Goal: Complete application form

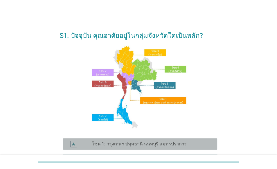
click at [104, 143] on label "โซน 1: กรุงเทพฯ ปทุมธานี นนทบุรี สมุทรปราการ" at bounding box center [139, 144] width 95 height 6
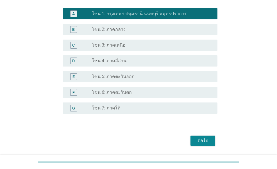
scroll to position [147, 0]
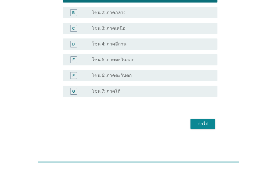
click at [206, 125] on div "ต่อไป" at bounding box center [203, 124] width 16 height 7
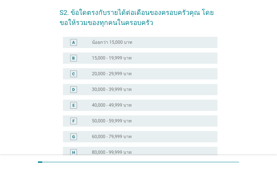
scroll to position [28, 0]
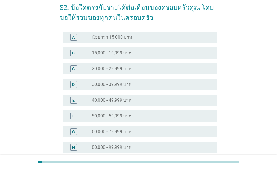
click at [109, 131] on label "60,000 - 79,999 บาท" at bounding box center [112, 132] width 40 height 6
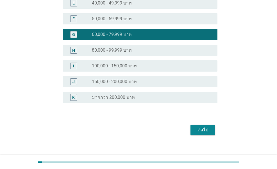
scroll to position [132, 0]
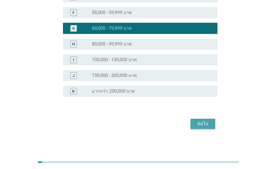
click at [206, 124] on div "ต่อไป" at bounding box center [203, 124] width 16 height 7
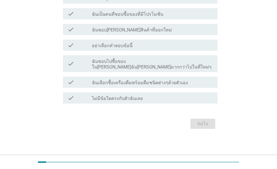
scroll to position [0, 0]
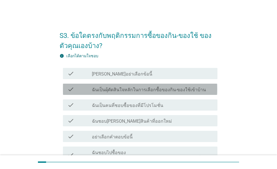
click at [146, 90] on label "ฉันเป็นผุ้ตัดสินใจหลักในการเลือกซื้อของกิน-ของใช้เข้าบ้าน" at bounding box center [149, 90] width 114 height 6
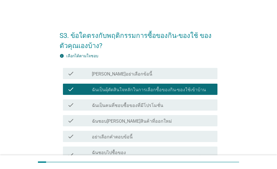
click at [133, 102] on div "check_box_outline_blank ฉันเป็นคนที่ชอบซื้อของที่มีโปรโมชั่น" at bounding box center [152, 105] width 121 height 7
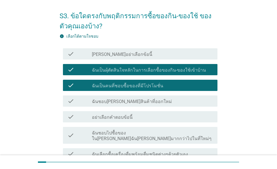
scroll to position [28, 0]
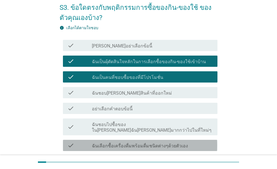
click at [168, 143] on label "ฉันเลือกซื้อเครื่องดื่มพร้อมดื่มชนิดต่างๆด้วยตัวเอง" at bounding box center [140, 146] width 96 height 6
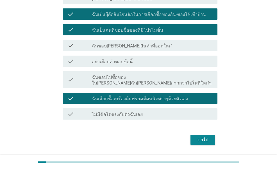
scroll to position [84, 0]
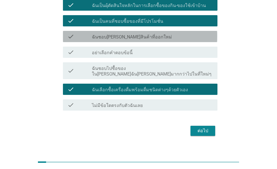
click at [151, 37] on div "check_box_outline_blank ฉันชอบ[PERSON_NAME]สินค้าที่ออกใหม่" at bounding box center [152, 36] width 121 height 7
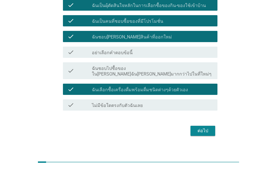
click at [199, 128] on div "ต่อไป" at bounding box center [203, 131] width 16 height 7
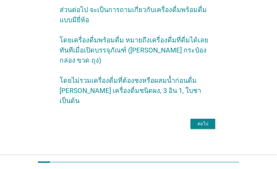
scroll to position [0, 0]
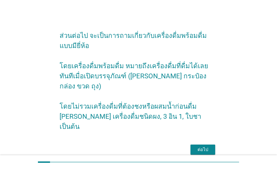
click at [206, 147] on div "ต่อไป" at bounding box center [203, 150] width 16 height 7
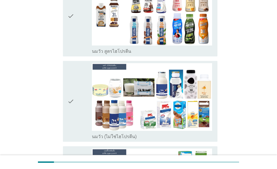
scroll to position [141, 0]
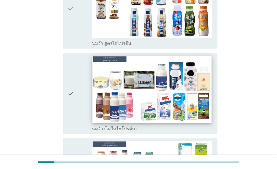
click at [145, 80] on img at bounding box center [152, 89] width 119 height 67
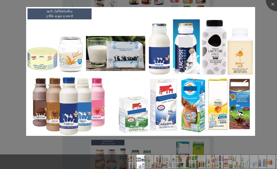
click at [260, 49] on div at bounding box center [138, 84] width 277 height 169
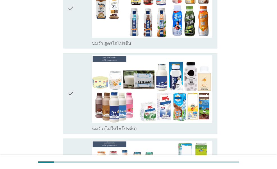
click at [83, 101] on div "check" at bounding box center [80, 93] width 24 height 77
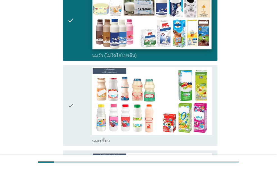
scroll to position [225, 0]
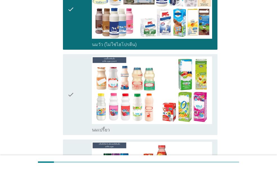
click at [84, 91] on div "check" at bounding box center [80, 95] width 24 height 77
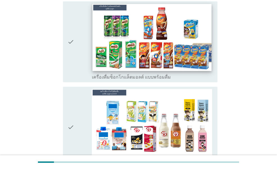
scroll to position [366, 0]
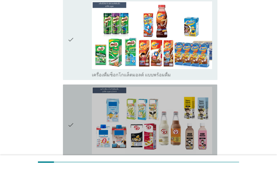
click at [81, 100] on div "check" at bounding box center [80, 125] width 24 height 77
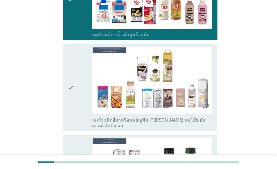
scroll to position [506, 0]
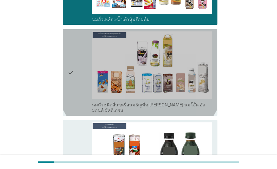
click at [79, 81] on div "check" at bounding box center [80, 73] width 24 height 82
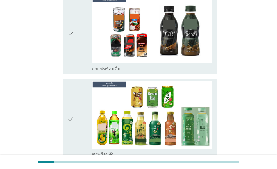
scroll to position [647, 0]
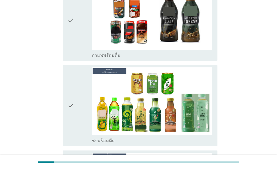
click at [76, 100] on div "check" at bounding box center [80, 106] width 24 height 77
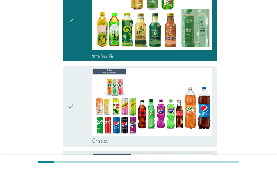
scroll to position [788, 0]
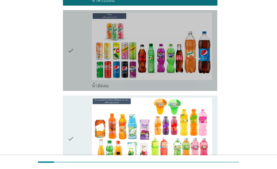
click at [75, 50] on div "check" at bounding box center [80, 50] width 24 height 77
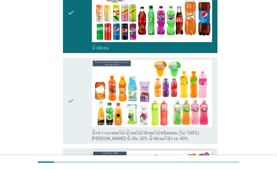
scroll to position [872, 0]
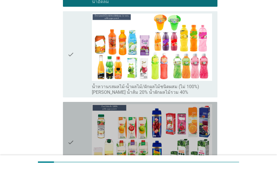
click at [83, 130] on div "check" at bounding box center [80, 142] width 24 height 77
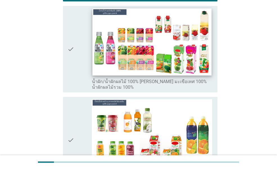
scroll to position [1069, 0]
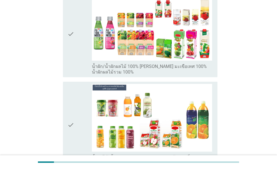
click at [77, 35] on div "check" at bounding box center [80, 34] width 24 height 82
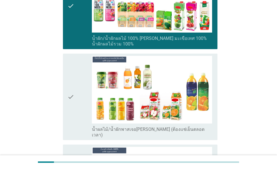
scroll to position [1125, 0]
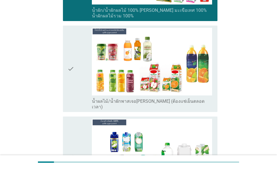
click at [78, 120] on div "check" at bounding box center [80, 157] width 24 height 77
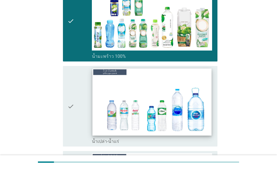
scroll to position [1266, 0]
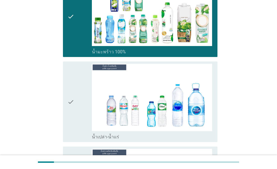
click at [77, 94] on div "check" at bounding box center [80, 102] width 24 height 77
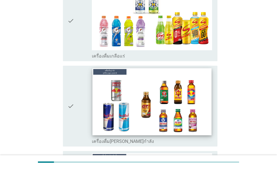
scroll to position [1688, 0]
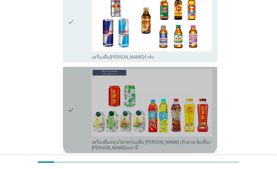
click at [77, 97] on div "check" at bounding box center [80, 110] width 24 height 82
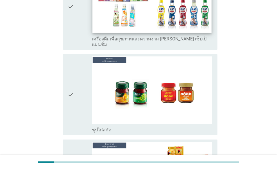
scroll to position [1969, 0]
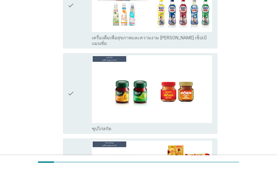
click at [83, 78] on div "check" at bounding box center [80, 93] width 24 height 77
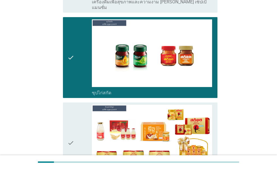
scroll to position [2025, 0]
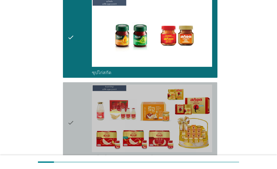
click at [74, 98] on icon "check" at bounding box center [71, 123] width 7 height 77
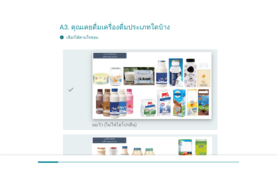
scroll to position [0, 0]
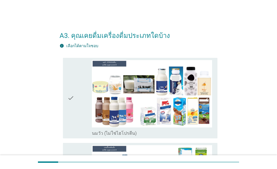
click at [72, 106] on icon "check" at bounding box center [71, 98] width 7 height 77
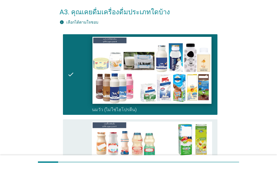
scroll to position [56, 0]
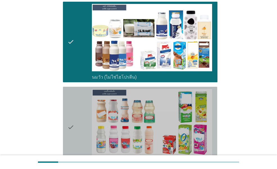
click at [72, 110] on icon "check" at bounding box center [71, 127] width 7 height 77
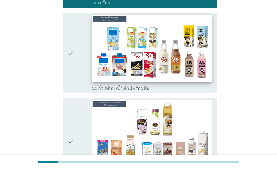
scroll to position [225, 0]
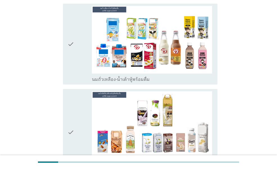
click at [80, 111] on div "check" at bounding box center [80, 132] width 24 height 82
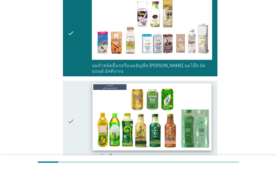
scroll to position [338, 0]
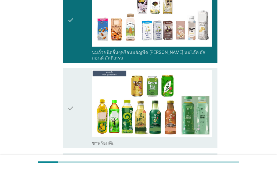
click at [78, 118] on div "check" at bounding box center [80, 108] width 24 height 77
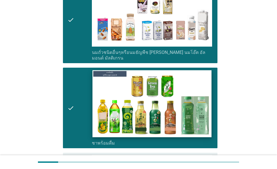
scroll to position [394, 0]
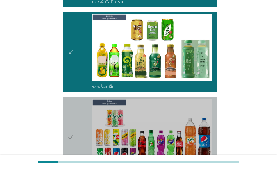
click at [82, 113] on div "check" at bounding box center [80, 137] width 24 height 77
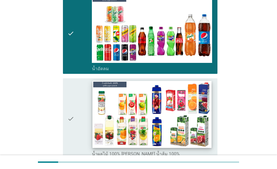
scroll to position [506, 0]
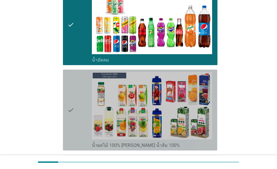
click at [77, 94] on div "check" at bounding box center [80, 110] width 24 height 77
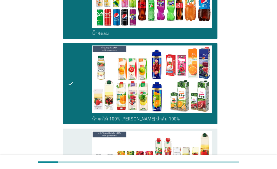
scroll to position [619, 0]
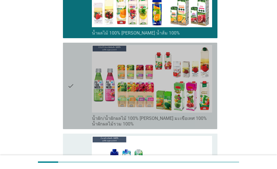
click at [79, 100] on div "check" at bounding box center [80, 86] width 24 height 82
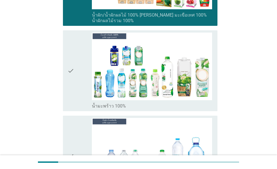
scroll to position [731, 0]
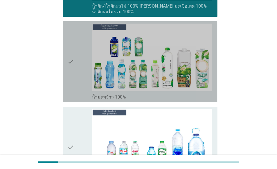
click at [82, 76] on div "check" at bounding box center [80, 62] width 24 height 77
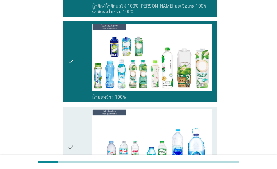
click at [74, 121] on icon "check" at bounding box center [71, 147] width 7 height 77
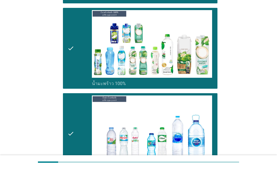
scroll to position [900, 0]
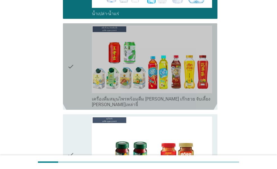
click at [75, 80] on div "check" at bounding box center [80, 67] width 24 height 82
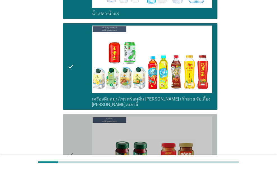
drag, startPoint x: 82, startPoint y: 127, endPoint x: 85, endPoint y: 121, distance: 7.3
click at [82, 127] on div "check" at bounding box center [80, 155] width 24 height 77
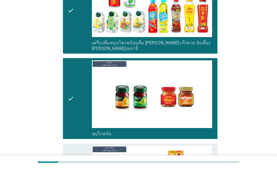
scroll to position [1041, 0]
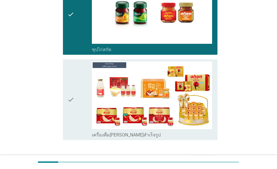
click at [81, 103] on div "check" at bounding box center [80, 100] width 24 height 77
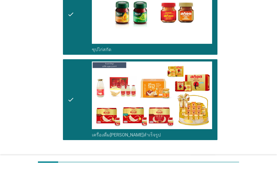
click at [201, 157] on div "ต่อไป" at bounding box center [203, 160] width 16 height 7
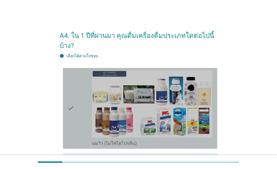
click at [80, 124] on div "check" at bounding box center [80, 108] width 24 height 77
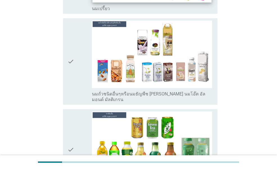
scroll to position [253, 0]
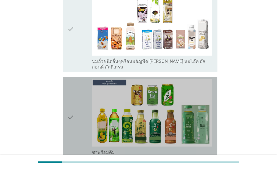
click at [80, 95] on div "check" at bounding box center [80, 117] width 24 height 77
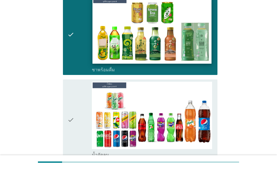
scroll to position [366, 0]
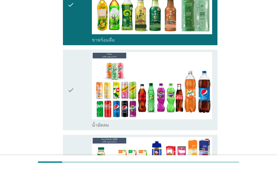
click at [78, 99] on div "check" at bounding box center [80, 90] width 24 height 77
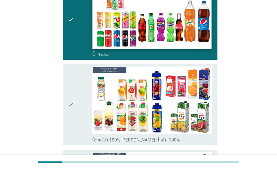
scroll to position [450, 0]
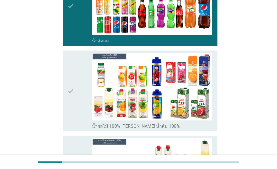
click at [82, 95] on div "check" at bounding box center [80, 91] width 24 height 77
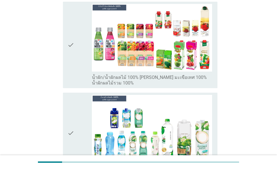
scroll to position [591, 0]
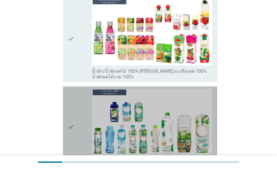
click at [80, 100] on div "check" at bounding box center [80, 127] width 24 height 77
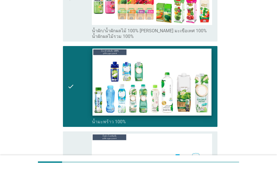
scroll to position [675, 0]
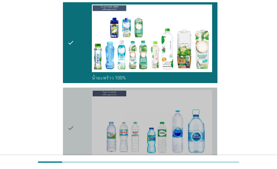
click at [81, 107] on div "check" at bounding box center [80, 128] width 24 height 77
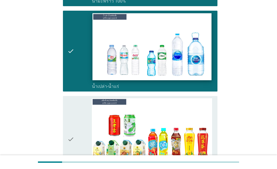
scroll to position [759, 0]
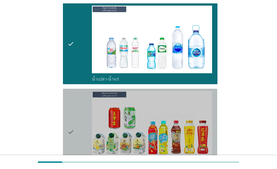
drag, startPoint x: 83, startPoint y: 103, endPoint x: 87, endPoint y: 99, distance: 5.6
click at [83, 103] on div "check" at bounding box center [80, 132] width 24 height 82
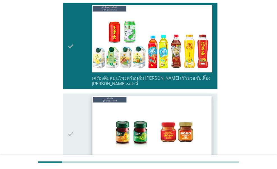
scroll to position [872, 0]
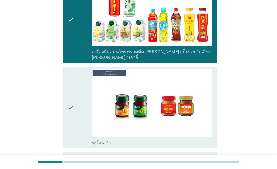
click at [75, 82] on div "check" at bounding box center [80, 107] width 24 height 77
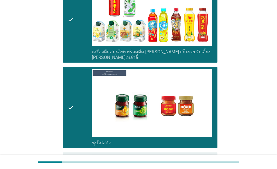
scroll to position [984, 0]
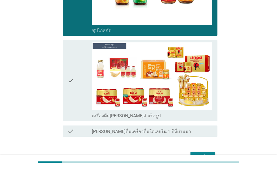
click at [82, 78] on div "check" at bounding box center [80, 80] width 24 height 77
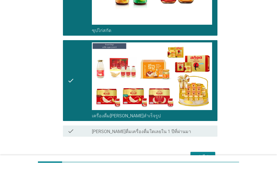
click at [204, 154] on div "ต่อไป" at bounding box center [203, 157] width 16 height 7
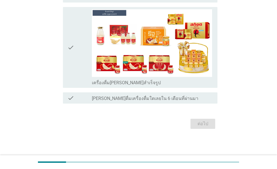
scroll to position [0, 0]
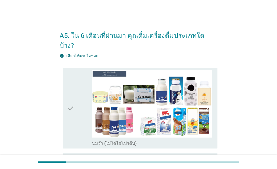
click at [75, 111] on div "check" at bounding box center [80, 108] width 24 height 77
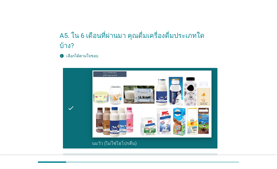
scroll to position [56, 0]
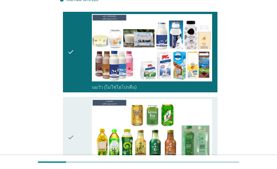
click at [73, 136] on icon "check" at bounding box center [71, 137] width 7 height 77
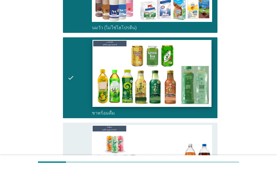
scroll to position [169, 0]
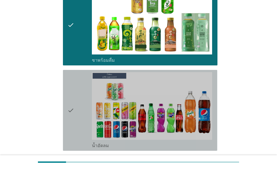
click at [75, 109] on div "check" at bounding box center [80, 110] width 24 height 77
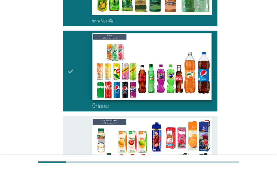
scroll to position [253, 0]
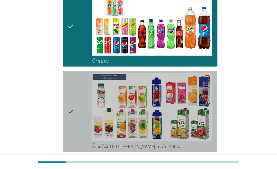
click at [77, 114] on div "check" at bounding box center [80, 111] width 24 height 77
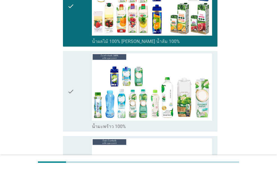
scroll to position [366, 0]
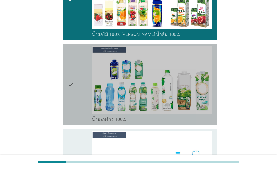
click at [78, 93] on div "check" at bounding box center [80, 84] width 24 height 77
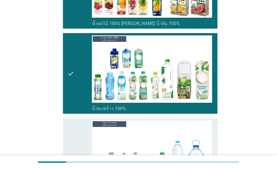
scroll to position [394, 0]
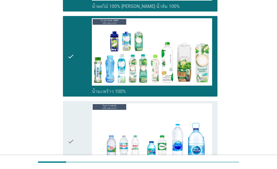
click at [80, 112] on div "check" at bounding box center [80, 142] width 24 height 77
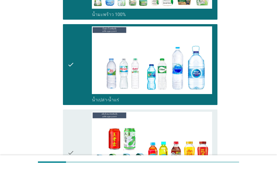
scroll to position [506, 0]
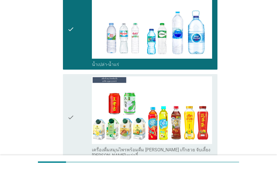
click at [79, 119] on div "check" at bounding box center [80, 118] width 24 height 82
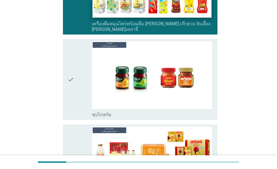
scroll to position [647, 0]
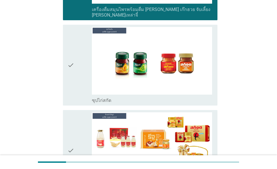
click at [80, 113] on div "check" at bounding box center [80, 151] width 24 height 77
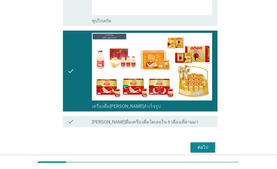
scroll to position [734, 0]
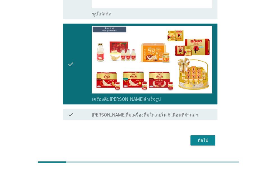
click at [205, 137] on div "ต่อไป" at bounding box center [203, 140] width 16 height 7
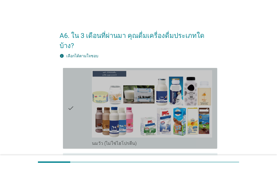
click at [70, 111] on icon "check" at bounding box center [71, 108] width 7 height 77
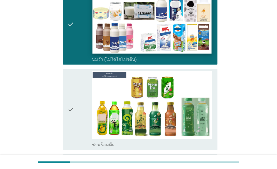
scroll to position [84, 0]
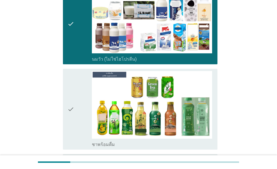
click at [81, 117] on div "check" at bounding box center [80, 109] width 24 height 77
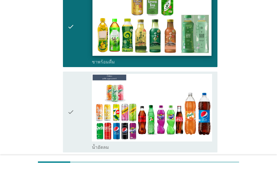
scroll to position [169, 0]
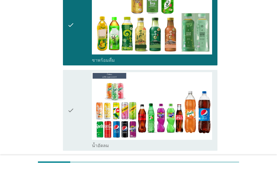
drag, startPoint x: 82, startPoint y: 116, endPoint x: 79, endPoint y: 110, distance: 6.8
click at [82, 115] on div "check" at bounding box center [80, 110] width 24 height 77
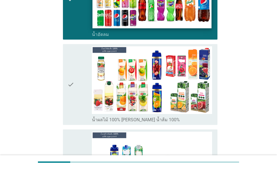
scroll to position [281, 0]
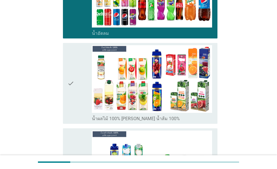
click at [79, 90] on div "check" at bounding box center [80, 83] width 24 height 77
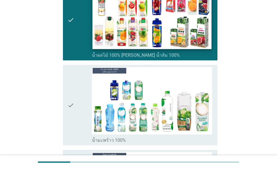
scroll to position [366, 0]
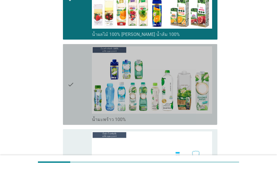
click at [76, 87] on div "check" at bounding box center [80, 84] width 24 height 77
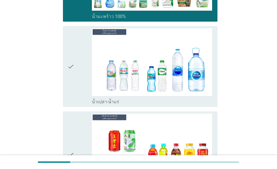
scroll to position [478, 0]
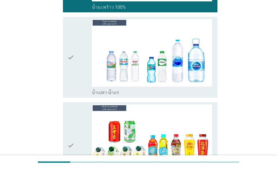
click at [72, 51] on icon "check" at bounding box center [71, 57] width 7 height 77
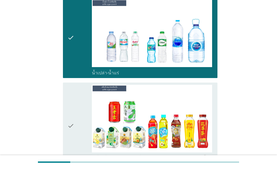
scroll to position [591, 0]
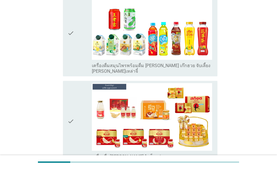
click at [75, 95] on div "check" at bounding box center [80, 121] width 24 height 77
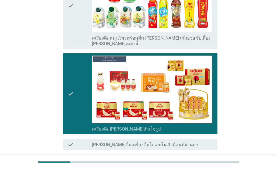
scroll to position [648, 0]
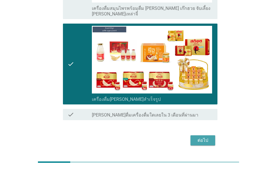
click at [201, 137] on div "ต่อไป" at bounding box center [203, 140] width 16 height 7
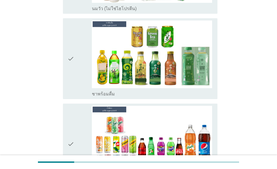
scroll to position [141, 0]
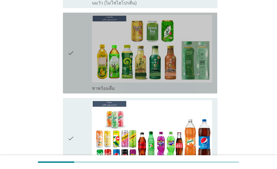
click at [74, 66] on icon "check" at bounding box center [71, 53] width 7 height 77
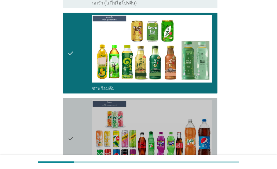
click at [66, 98] on div "check check_box น้ำอัดลม" at bounding box center [140, 138] width 154 height 81
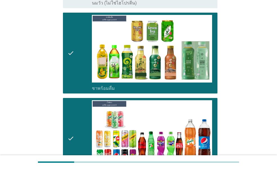
scroll to position [225, 0]
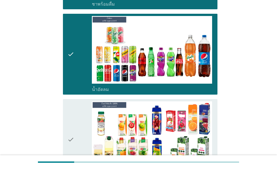
click at [72, 109] on icon "check" at bounding box center [71, 140] width 7 height 77
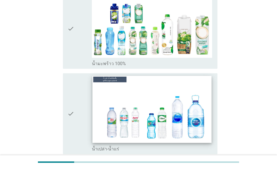
scroll to position [450, 0]
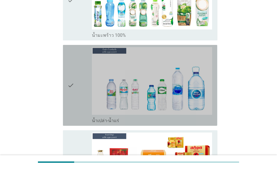
click at [73, 94] on icon "check" at bounding box center [71, 85] width 7 height 77
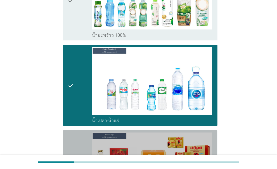
click at [77, 133] on div "check" at bounding box center [80, 171] width 24 height 77
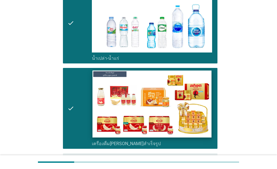
scroll to position [563, 0]
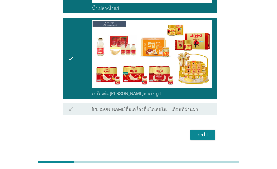
click at [195, 132] on div "ต่อไป" at bounding box center [203, 135] width 16 height 7
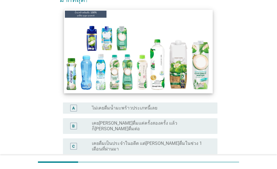
scroll to position [84, 0]
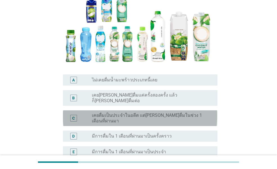
click at [106, 114] on label "เคยดื่มเป็นประจำในอดีต แต่[PERSON_NAME]ดื่มในช่วง 1 เดือนที่ผ่านมา" at bounding box center [150, 118] width 117 height 11
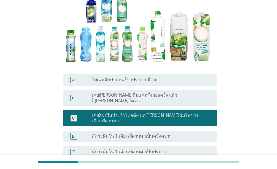
scroll to position [136, 0]
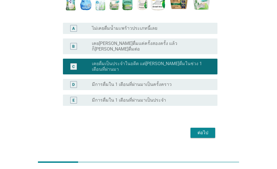
click at [196, 130] on div "ต่อไป" at bounding box center [203, 133] width 16 height 7
